Goal: Find specific page/section: Find specific page/section

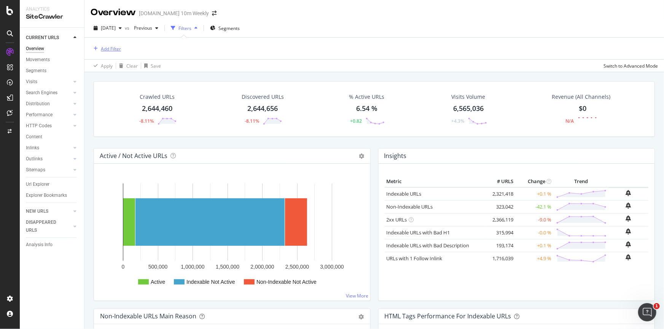
click at [113, 48] on div "Add Filter" at bounding box center [111, 49] width 20 height 6
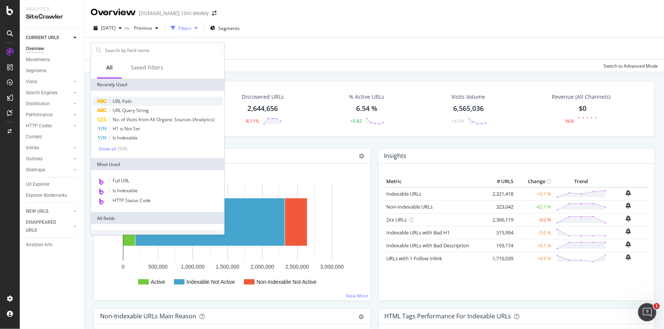
click at [132, 102] on div "URL Path" at bounding box center [157, 101] width 130 height 9
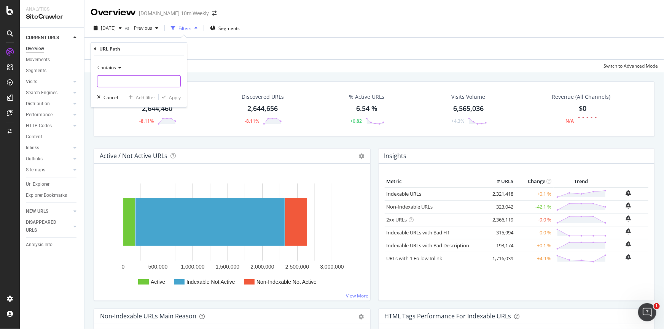
click at [124, 81] on input "text" at bounding box center [138, 81] width 83 height 12
paste input "[URL][DOMAIN_NAME]"
click at [136, 81] on input "[URL][DOMAIN_NAME]" at bounding box center [133, 81] width 72 height 12
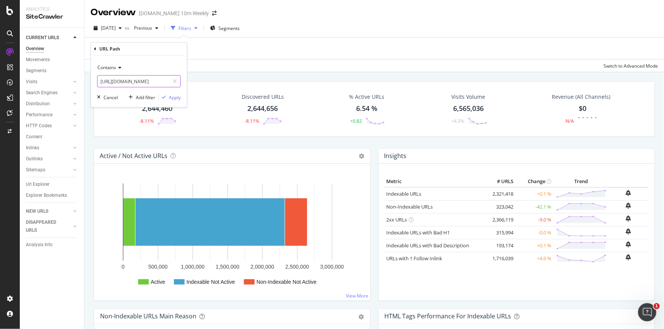
click at [136, 81] on input "[URL][DOMAIN_NAME]" at bounding box center [133, 81] width 72 height 12
type input "m"
type input "/money-mentor/"
click at [179, 95] on div "Apply" at bounding box center [175, 97] width 12 height 6
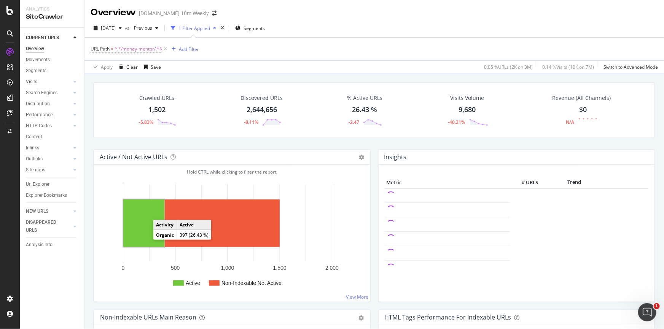
click at [142, 233] on rect "A chart." at bounding box center [143, 224] width 41 height 48
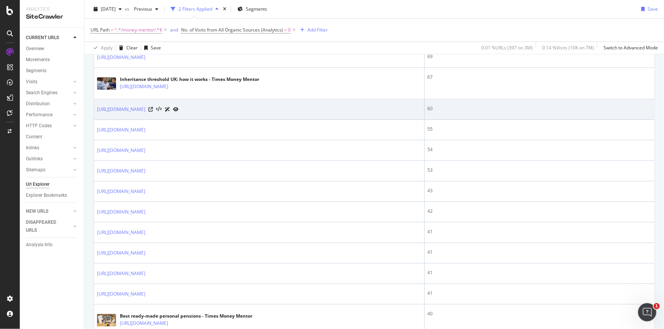
scroll to position [968, 0]
